Goal: Transaction & Acquisition: Purchase product/service

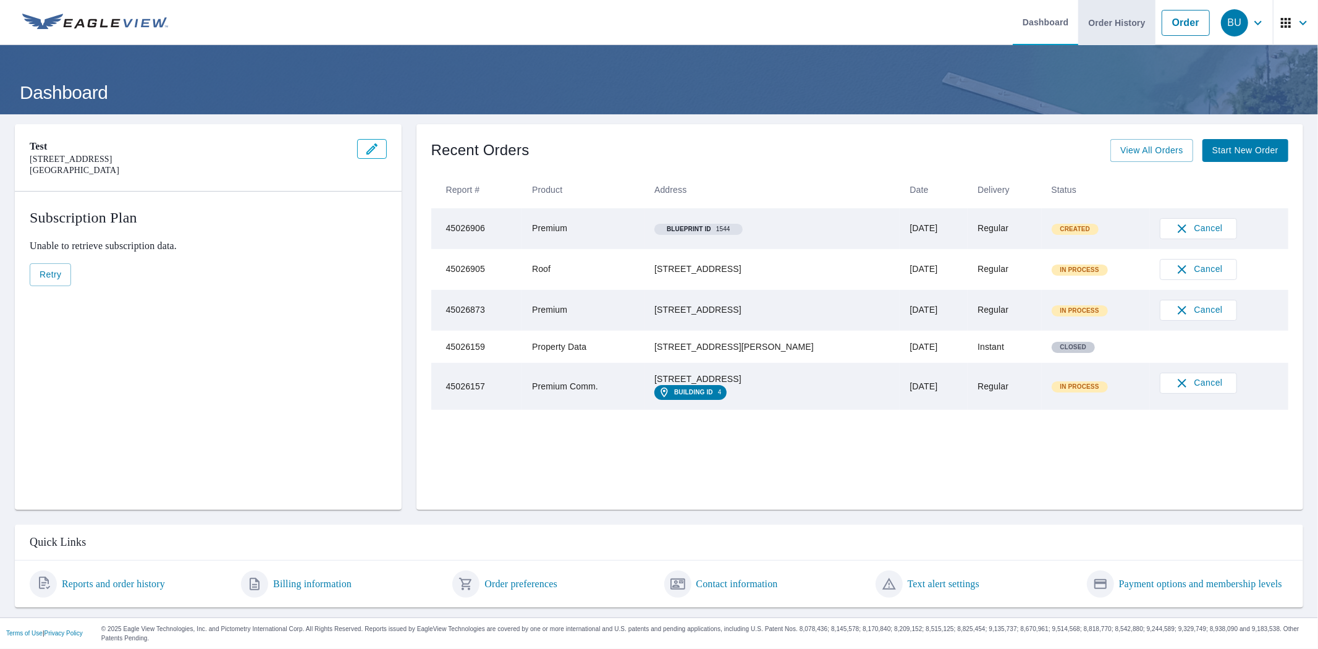
drag, startPoint x: 1184, startPoint y: 28, endPoint x: 1128, endPoint y: 27, distance: 56.2
click at [1184, 28] on link "Order" at bounding box center [1186, 23] width 48 height 26
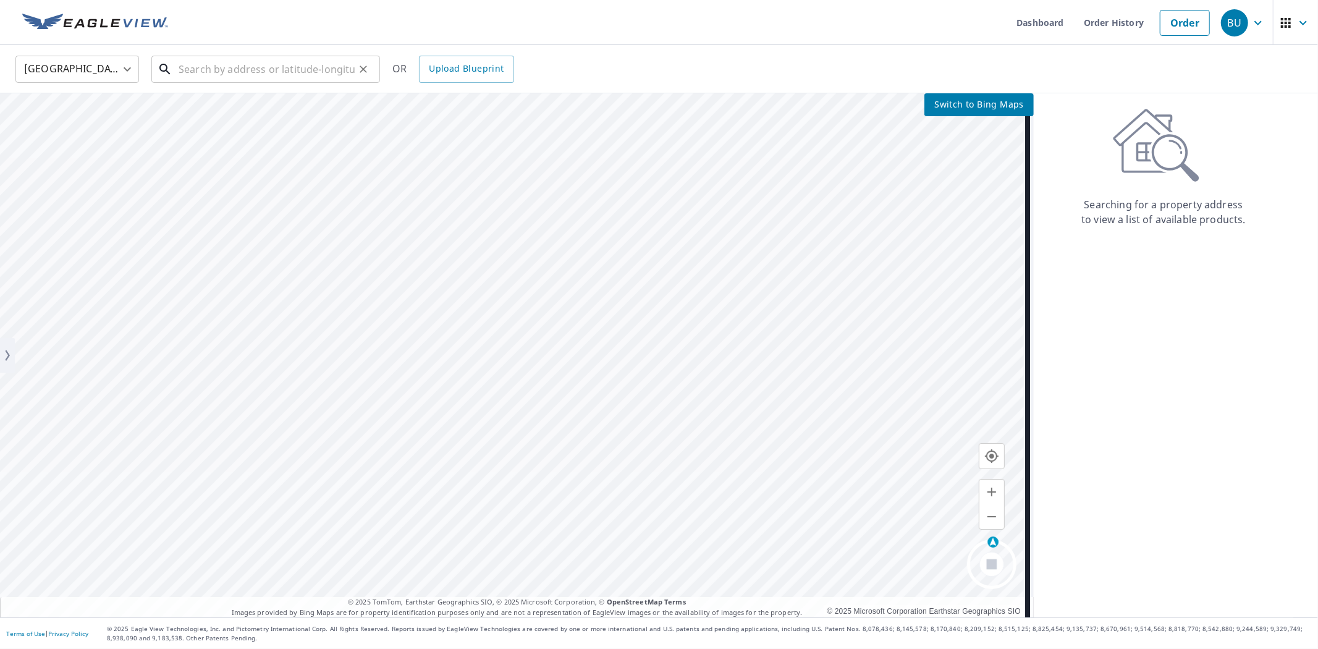
click at [217, 82] on input "text" at bounding box center [267, 69] width 176 height 35
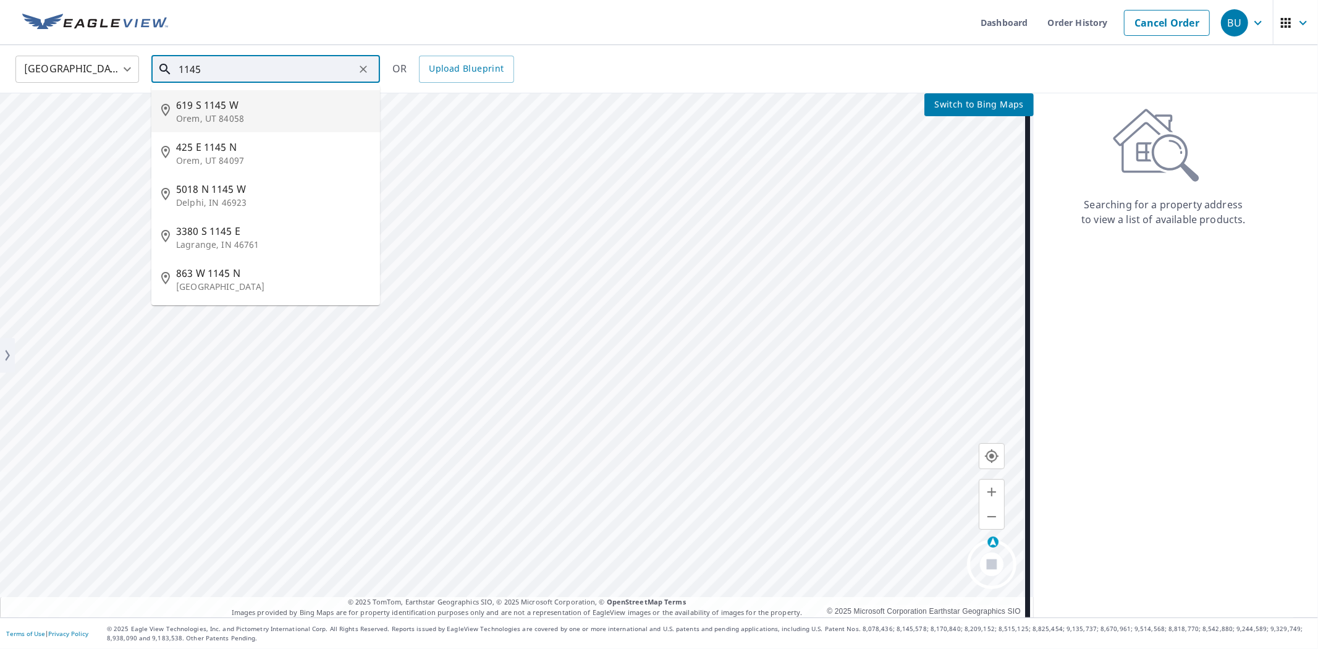
click at [222, 109] on span "619 S 1145 W" at bounding box center [273, 105] width 194 height 15
type input "[STREET_ADDRESS]"
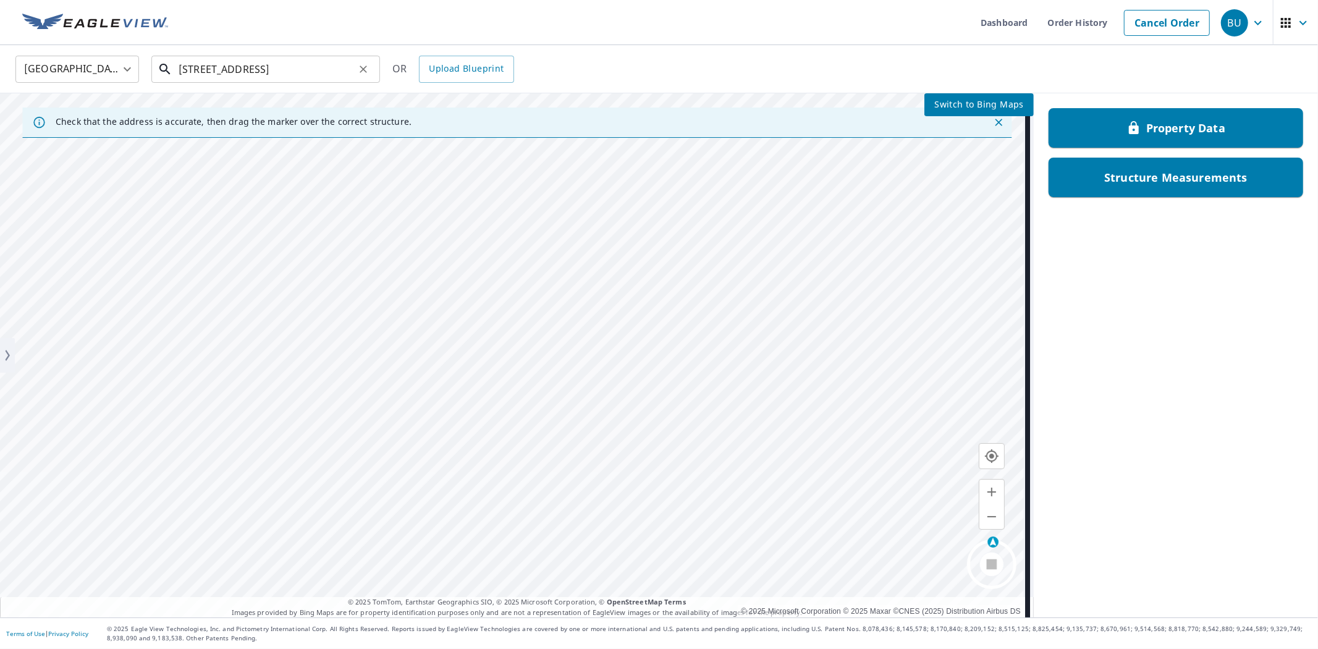
click at [319, 66] on input "[STREET_ADDRESS]" at bounding box center [267, 69] width 176 height 35
drag, startPoint x: 649, startPoint y: 40, endPoint x: 649, endPoint y: 56, distance: 16.7
click at [649, 40] on ul "Dashboard Order History Cancel Order" at bounding box center [695, 22] width 1040 height 45
click at [294, 72] on input "text" at bounding box center [267, 69] width 176 height 35
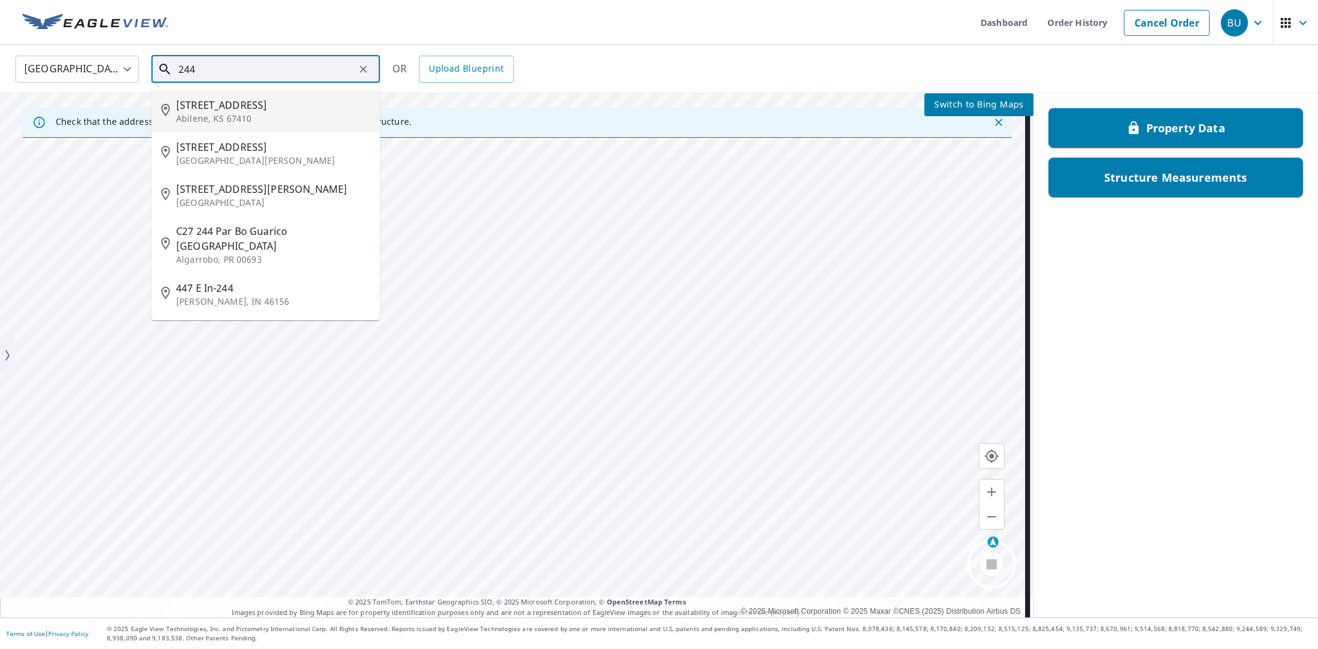
click at [232, 119] on p "Abilene, KS 67410" at bounding box center [273, 118] width 194 height 12
type input "[STREET_ADDRESS]"
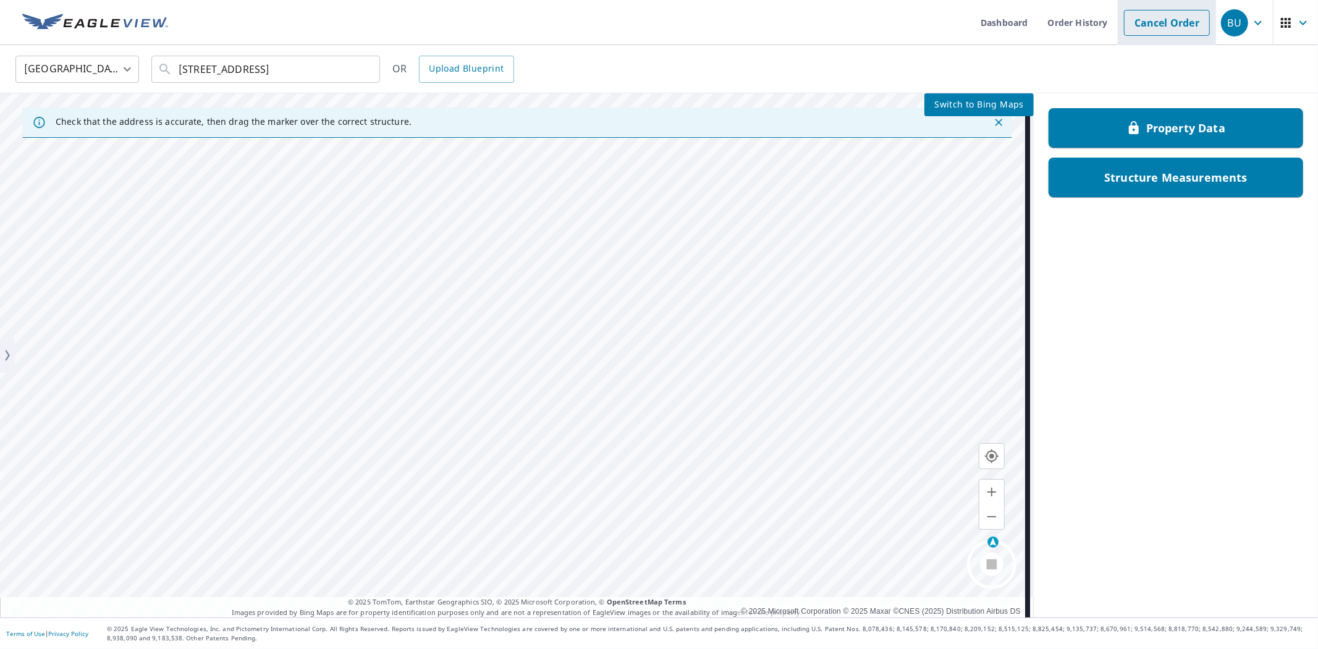
click at [1143, 25] on link "Cancel Order" at bounding box center [1167, 23] width 86 height 26
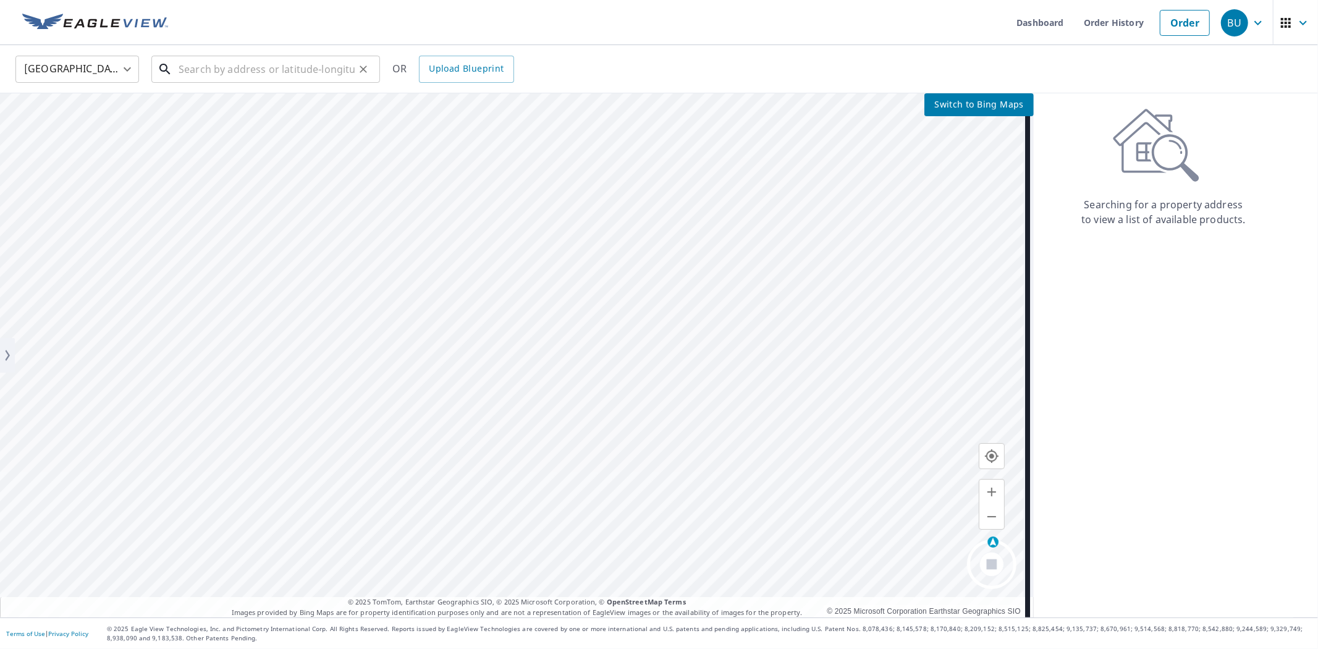
click at [275, 78] on input "text" at bounding box center [267, 69] width 176 height 35
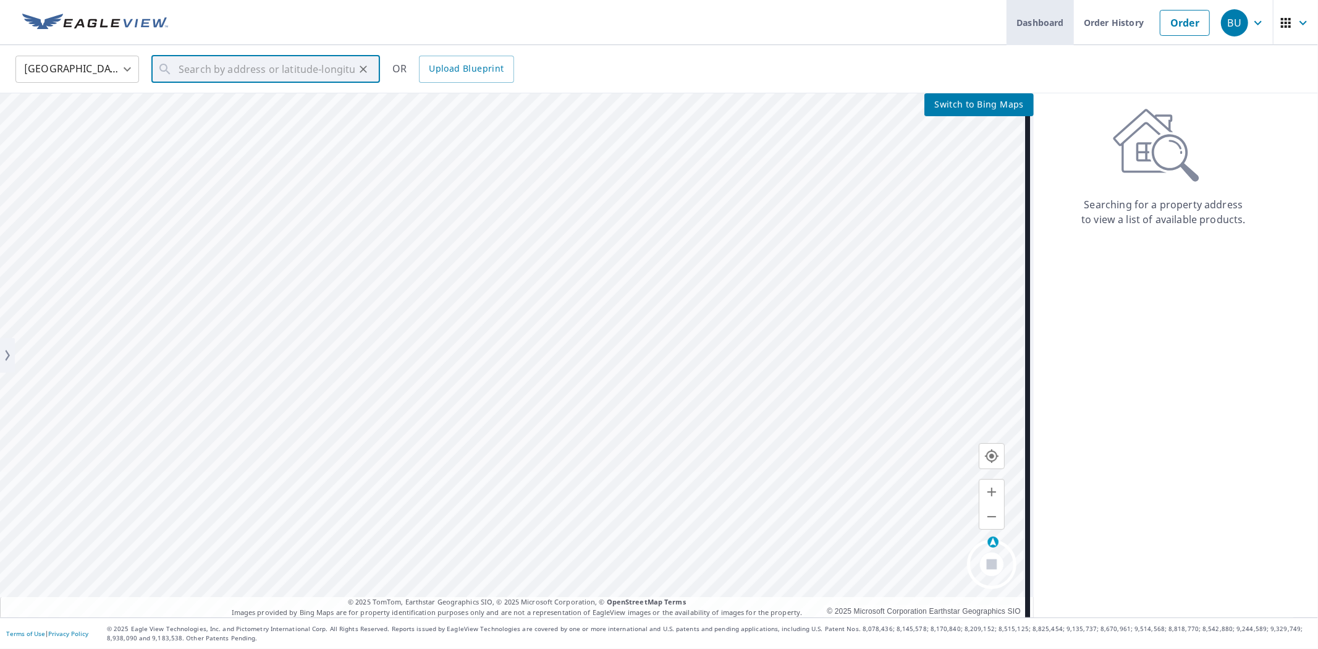
click at [1051, 22] on link "Dashboard" at bounding box center [1039, 22] width 67 height 45
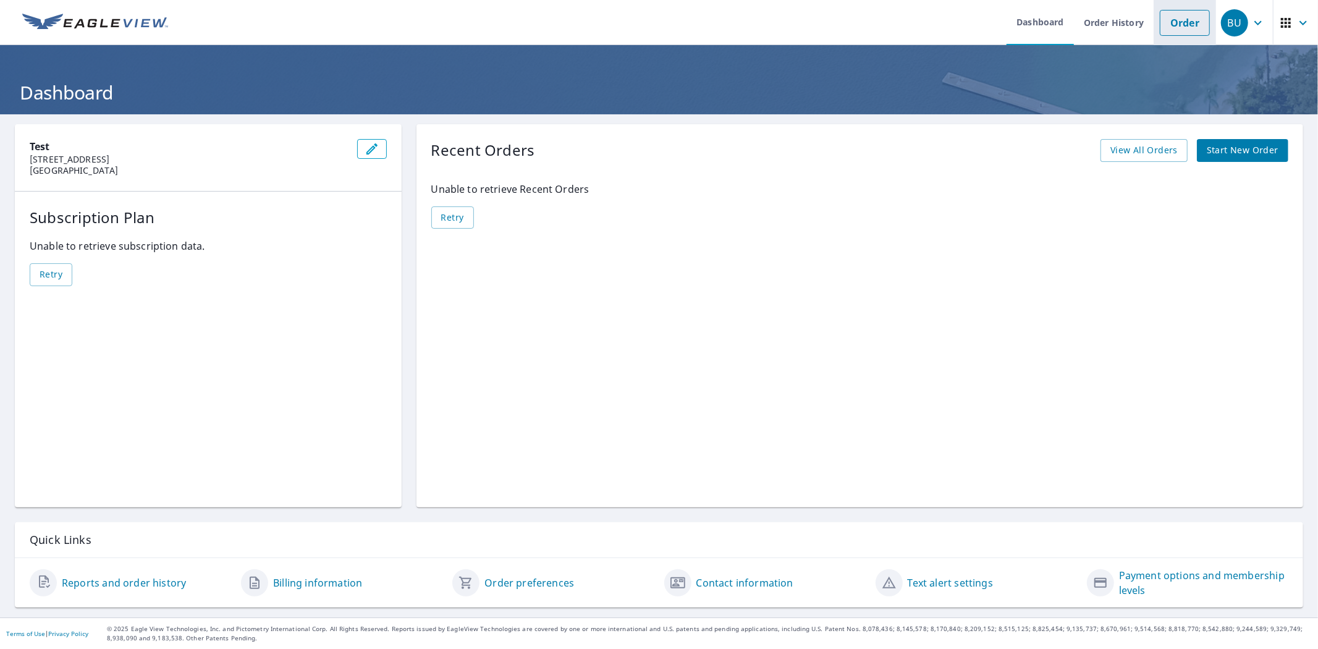
click at [1176, 19] on link "Order" at bounding box center [1185, 23] width 50 height 26
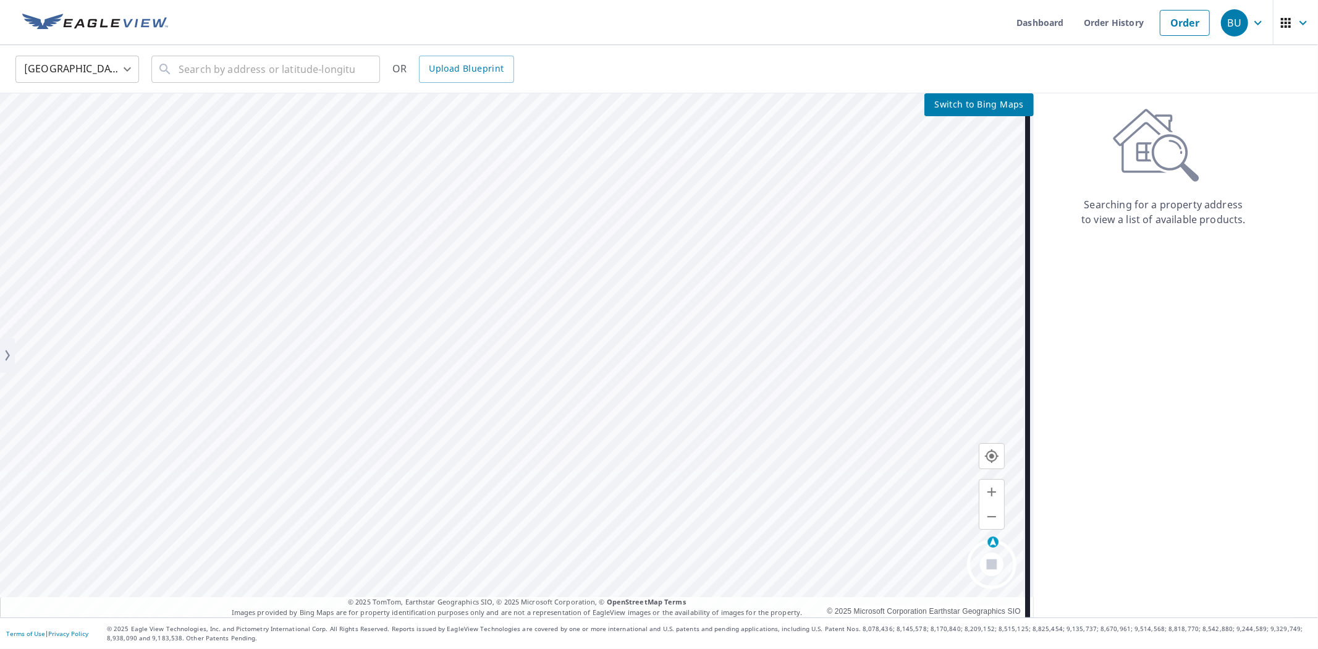
click at [1252, 31] on span "BU" at bounding box center [1244, 23] width 47 height 30
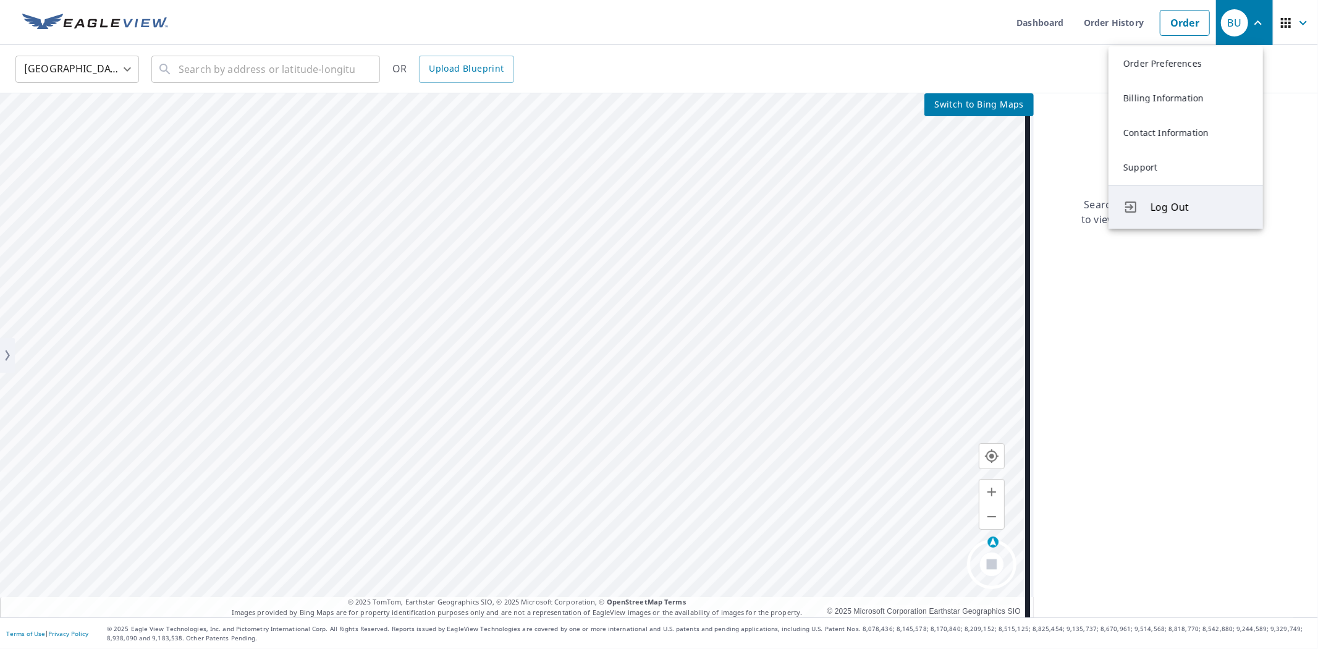
click at [1173, 212] on span "Log Out" at bounding box center [1199, 207] width 98 height 15
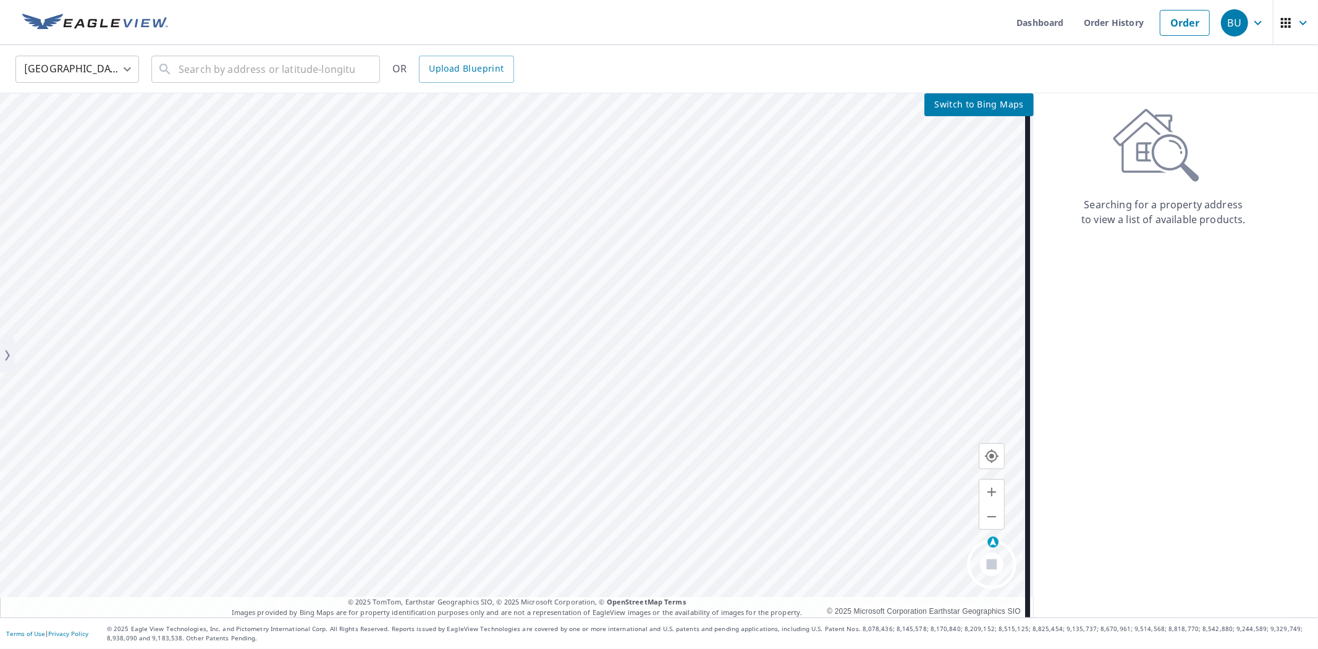
click at [1251, 28] on icon "button" at bounding box center [1258, 22] width 15 height 15
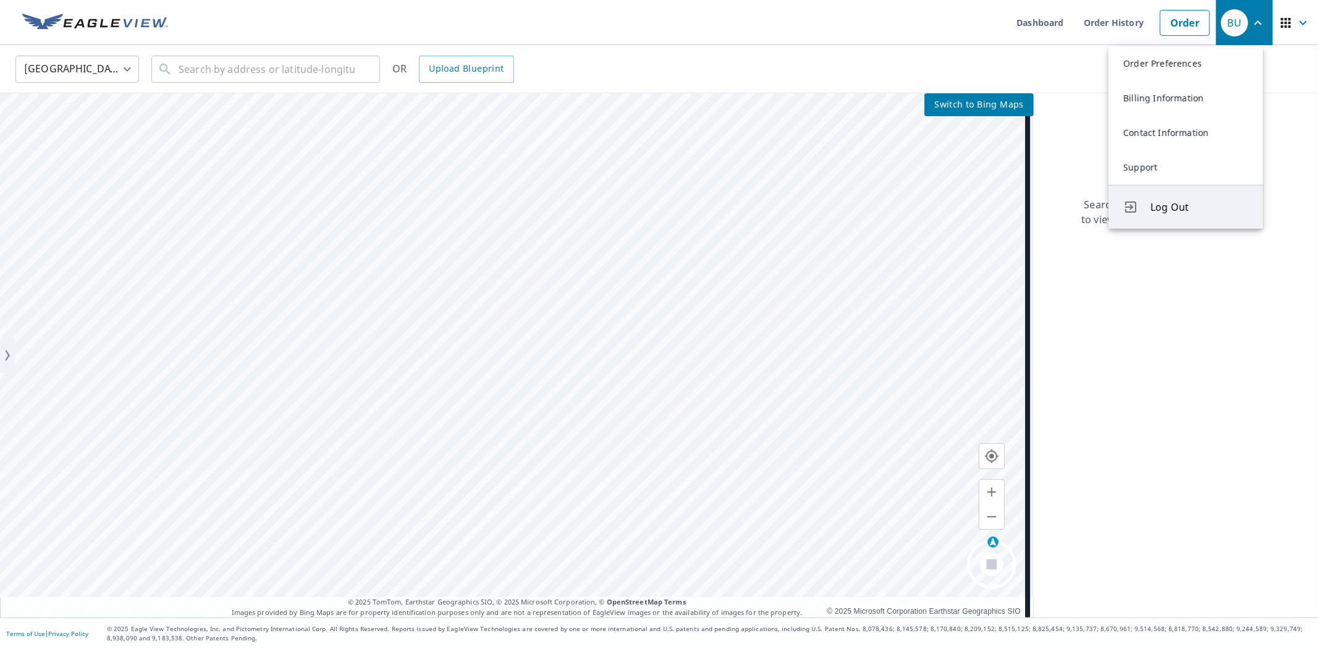
click at [1166, 212] on span "Log Out" at bounding box center [1199, 207] width 98 height 15
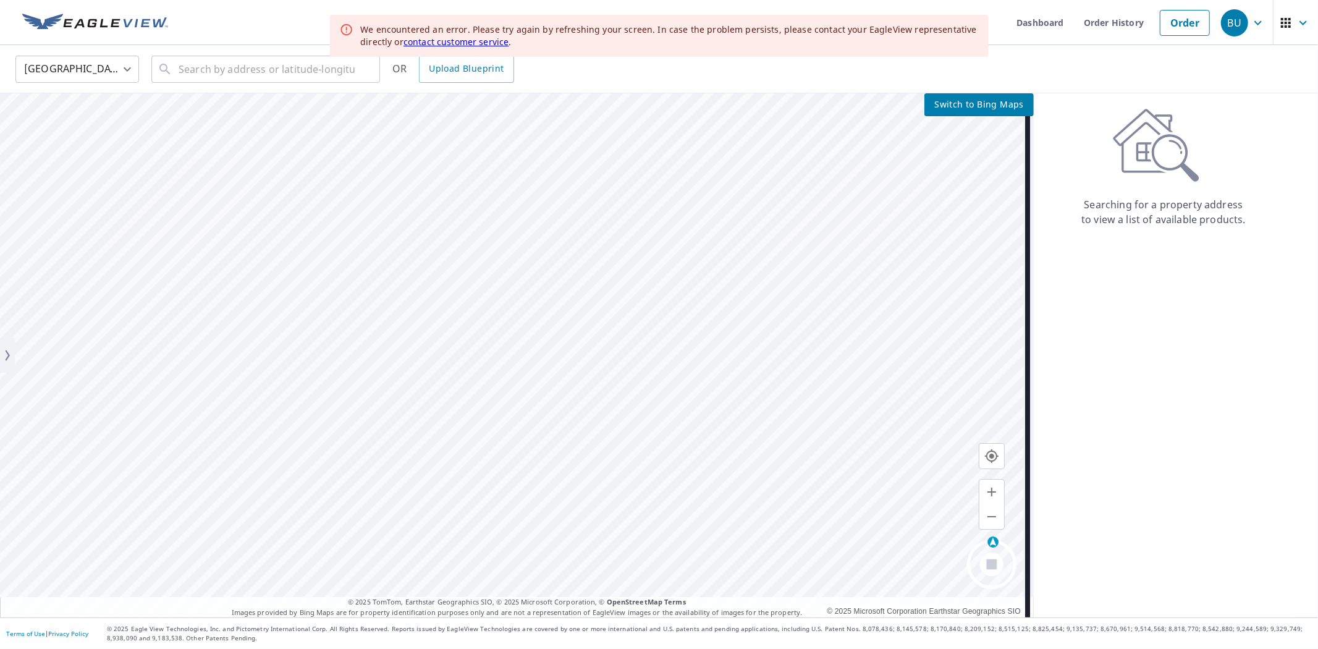
click at [1257, 33] on span "BU" at bounding box center [1244, 23] width 47 height 30
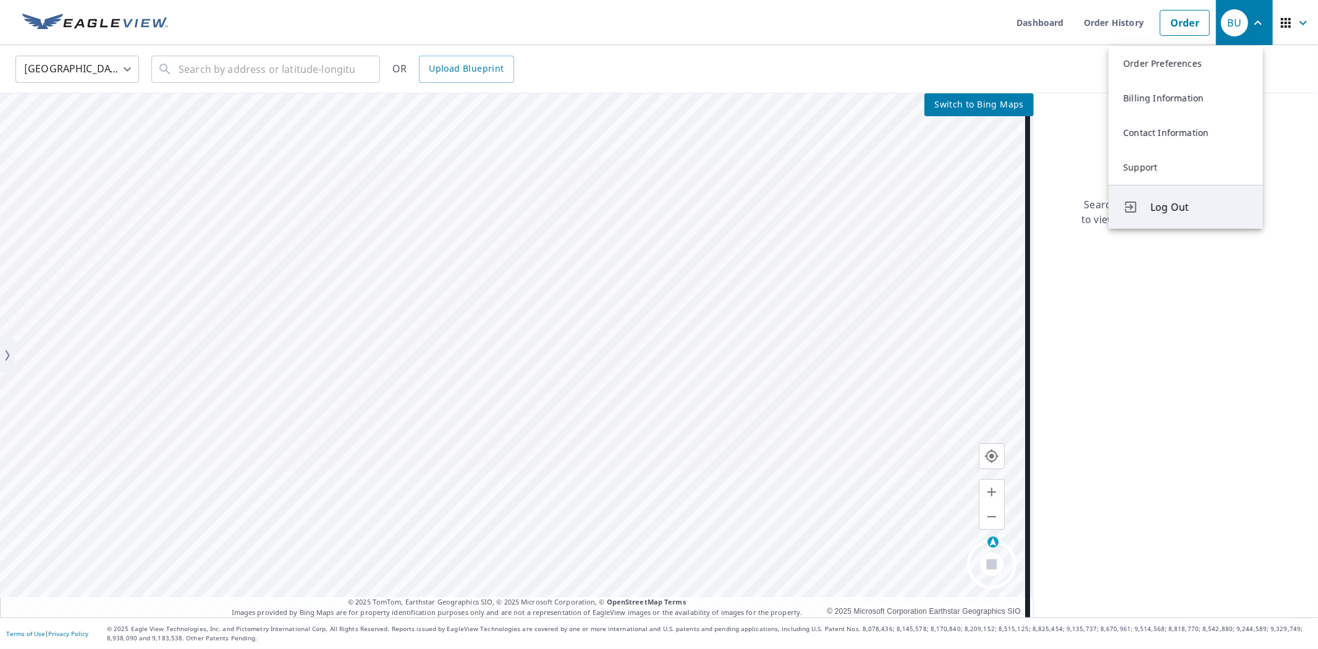
click at [1157, 205] on span "Log Out" at bounding box center [1199, 207] width 98 height 15
